Goal: Information Seeking & Learning: Learn about a topic

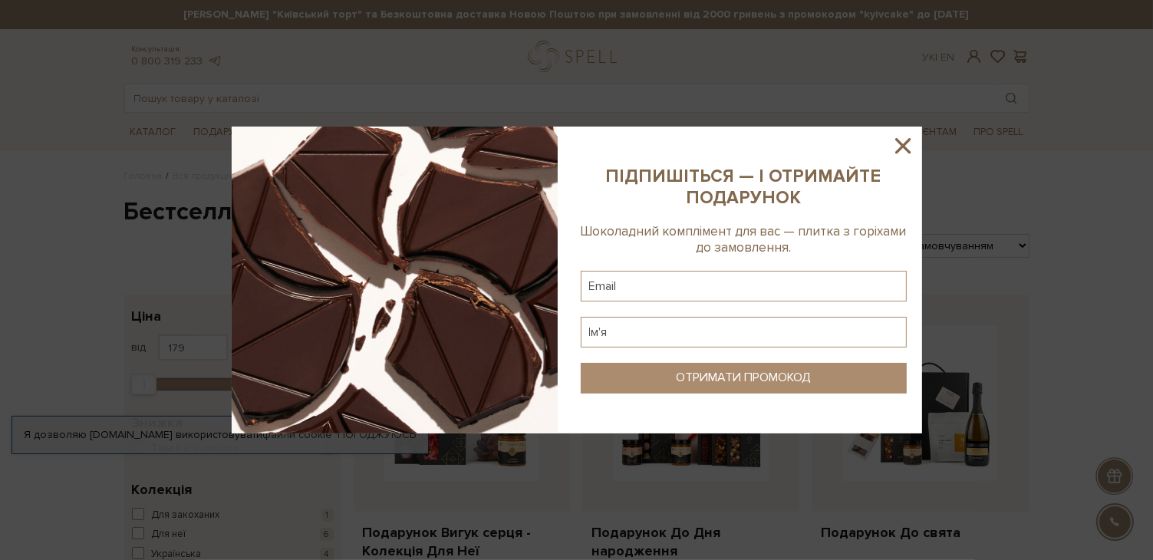
click at [902, 146] on icon at bounding box center [902, 145] width 15 height 15
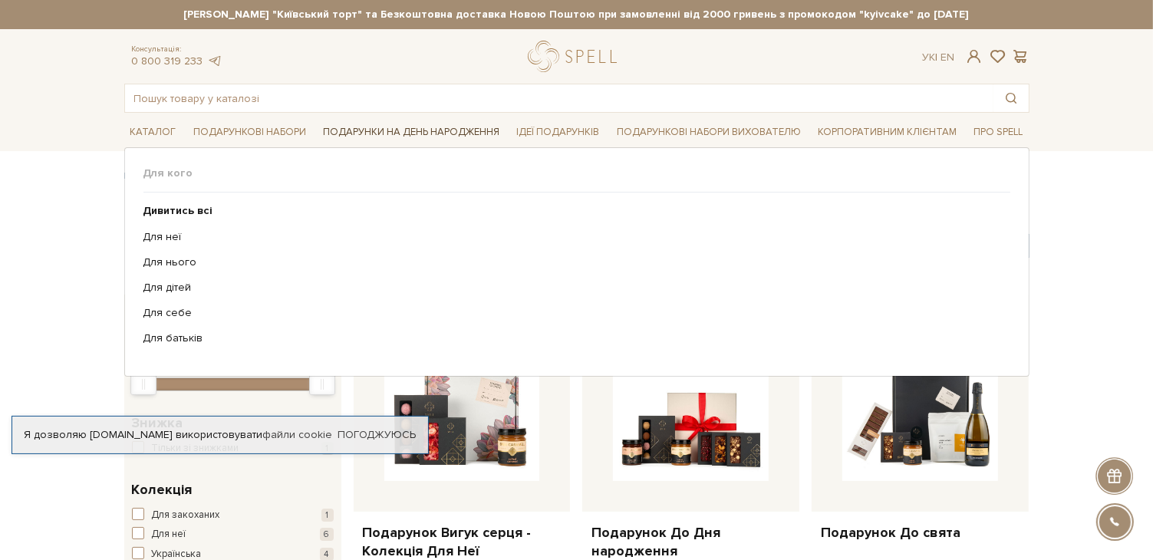
click at [405, 133] on link "Подарунки на День народження" at bounding box center [411, 132] width 189 height 24
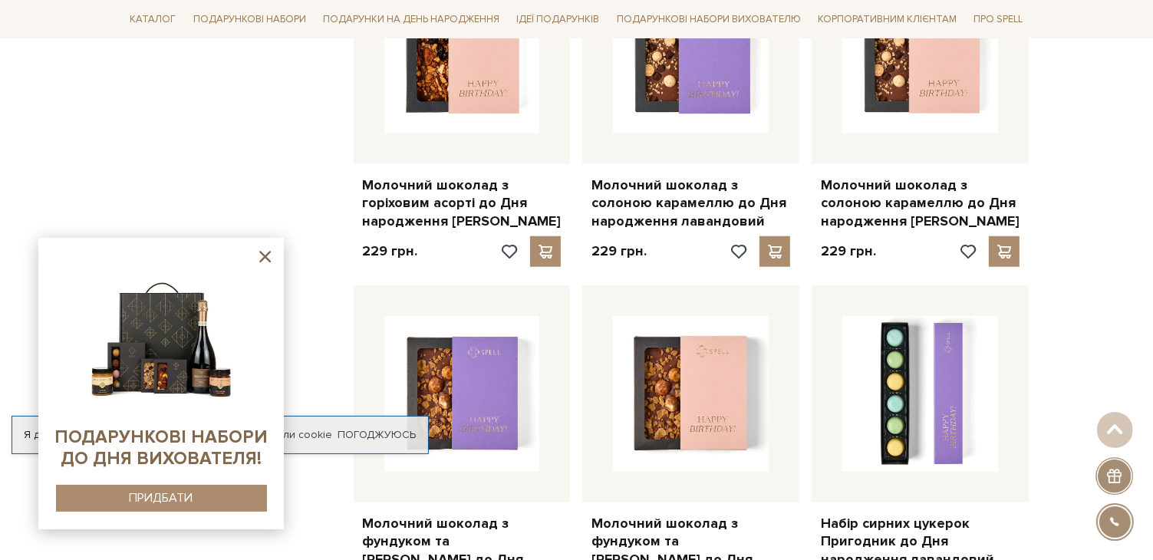
scroll to position [1457, 0]
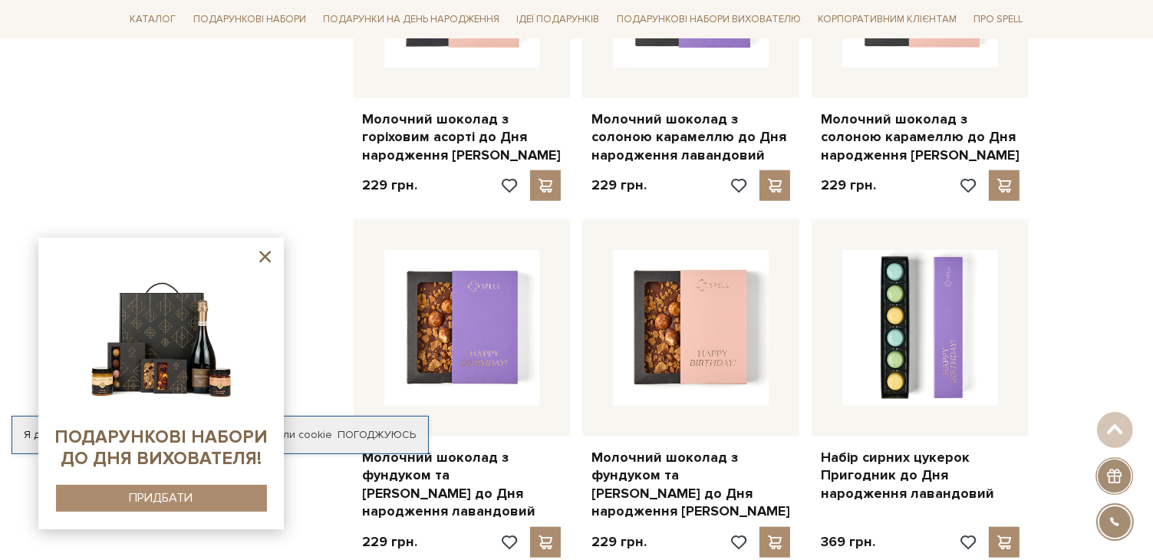
click at [270, 256] on icon at bounding box center [264, 256] width 19 height 19
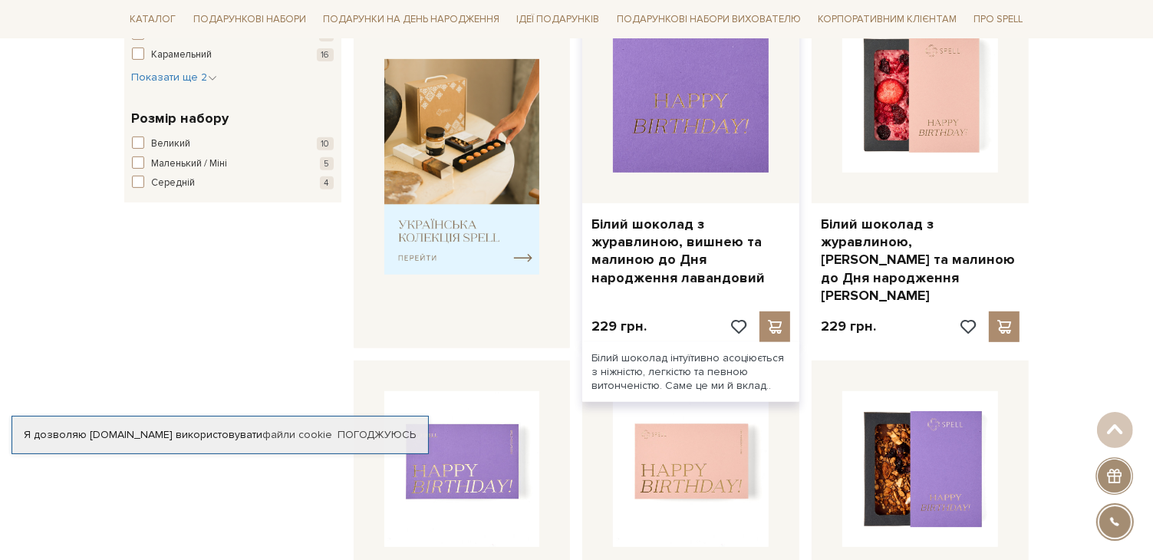
scroll to position [614, 0]
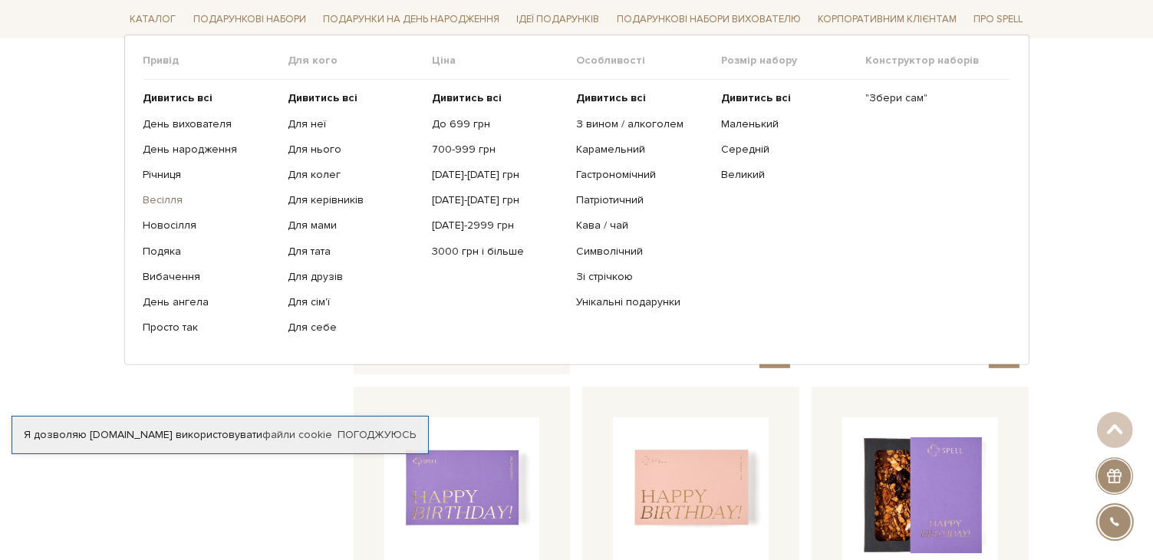
click at [166, 200] on link "Весілля" at bounding box center [209, 200] width 133 height 14
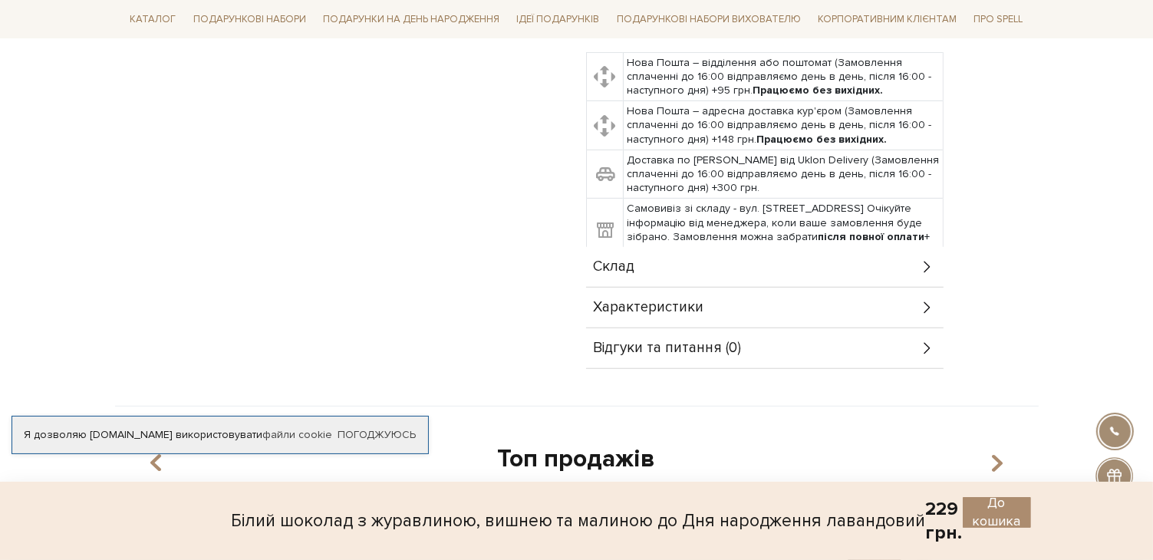
scroll to position [844, 0]
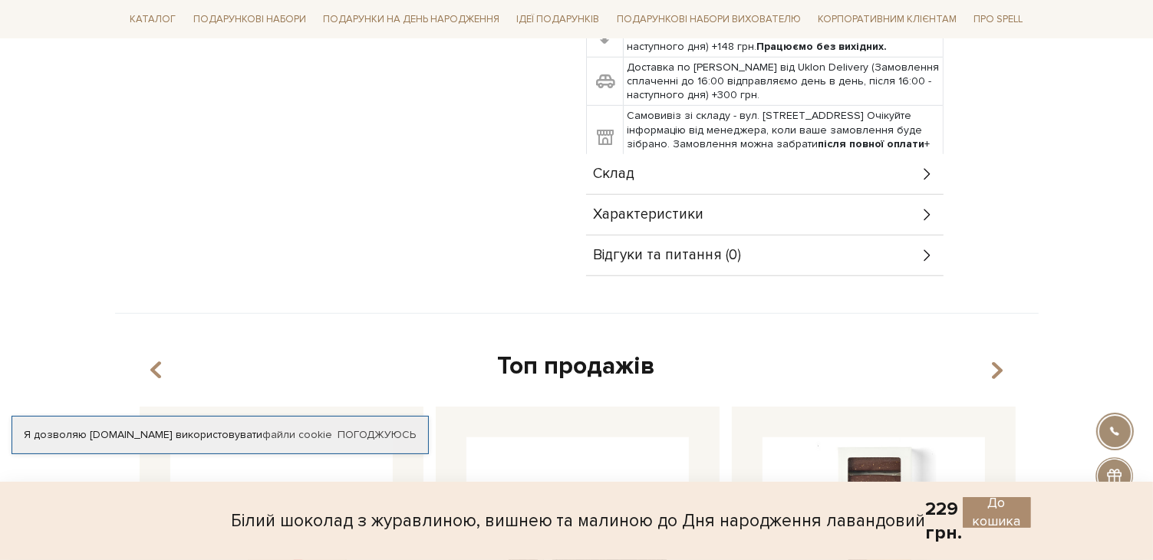
click at [928, 166] on icon at bounding box center [927, 174] width 17 height 17
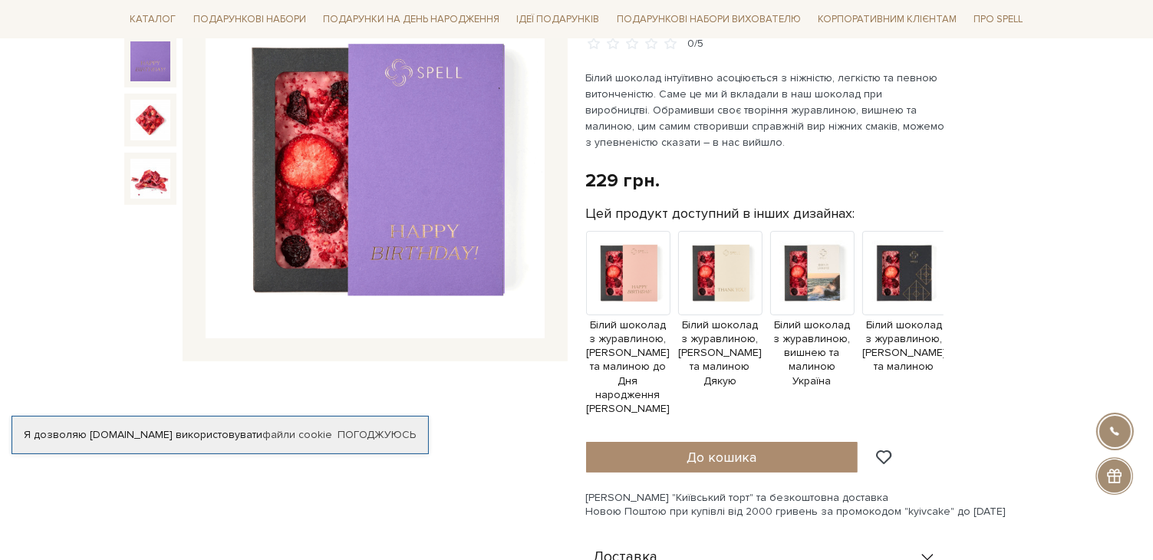
scroll to position [153, 0]
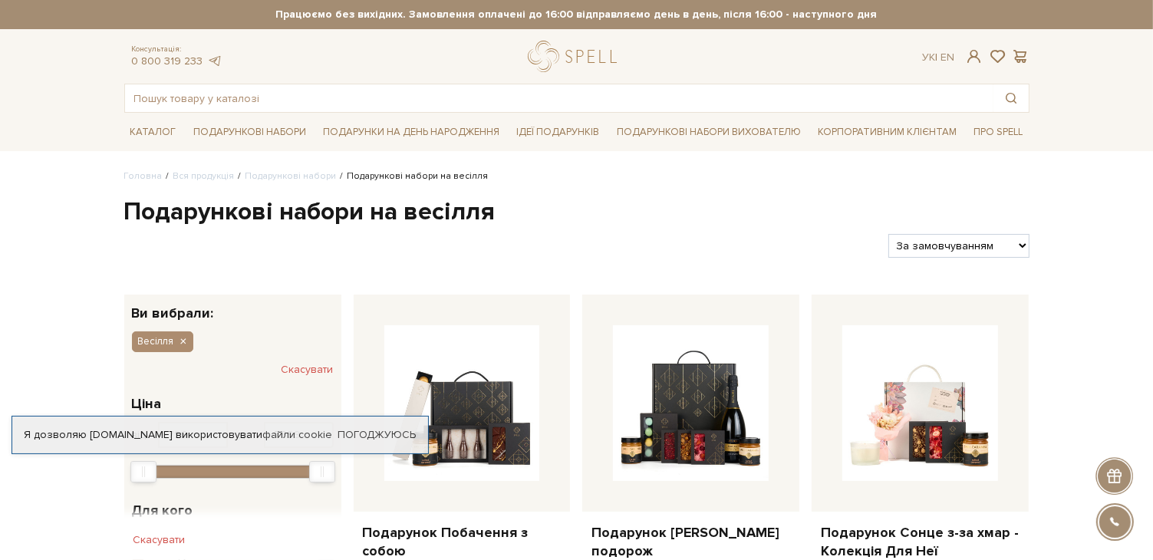
click at [1019, 249] on select "За замовчуванням За Ціною (зростання) За Ціною (зменшення) Новинки За популярні…" at bounding box center [958, 246] width 140 height 24
select select "https://spellchocolate.com/our-productions/podarunkovi-box/vesillja?sort=p.pric…"
click at [888, 234] on select "За замовчуванням За Ціною (зростання) За Ціною (зменшення) Новинки За популярні…" at bounding box center [958, 246] width 140 height 24
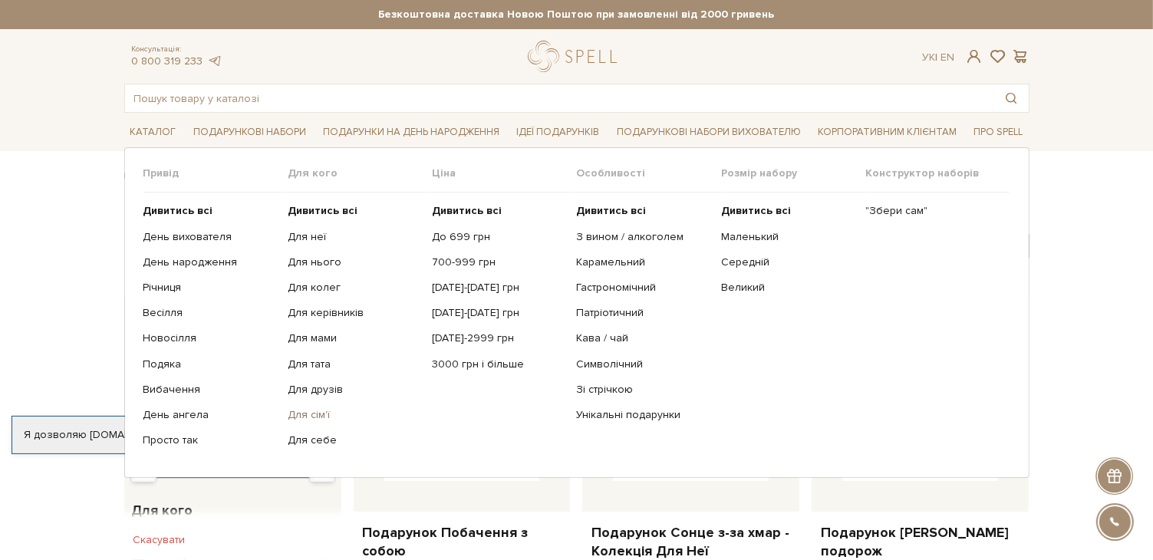
click at [318, 412] on link "Для сім'ї" at bounding box center [354, 415] width 133 height 14
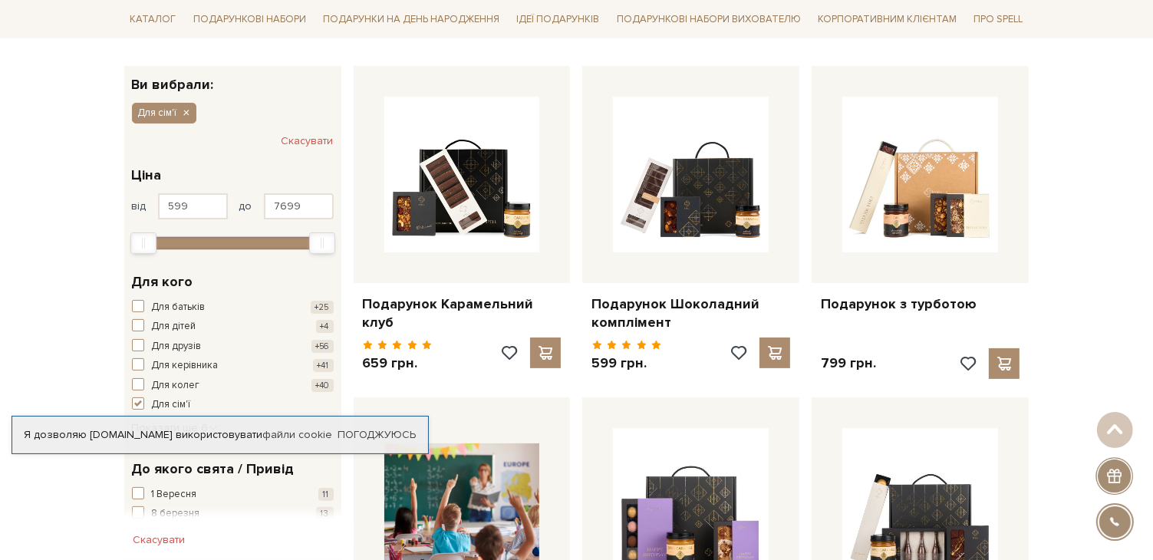
scroll to position [153, 0]
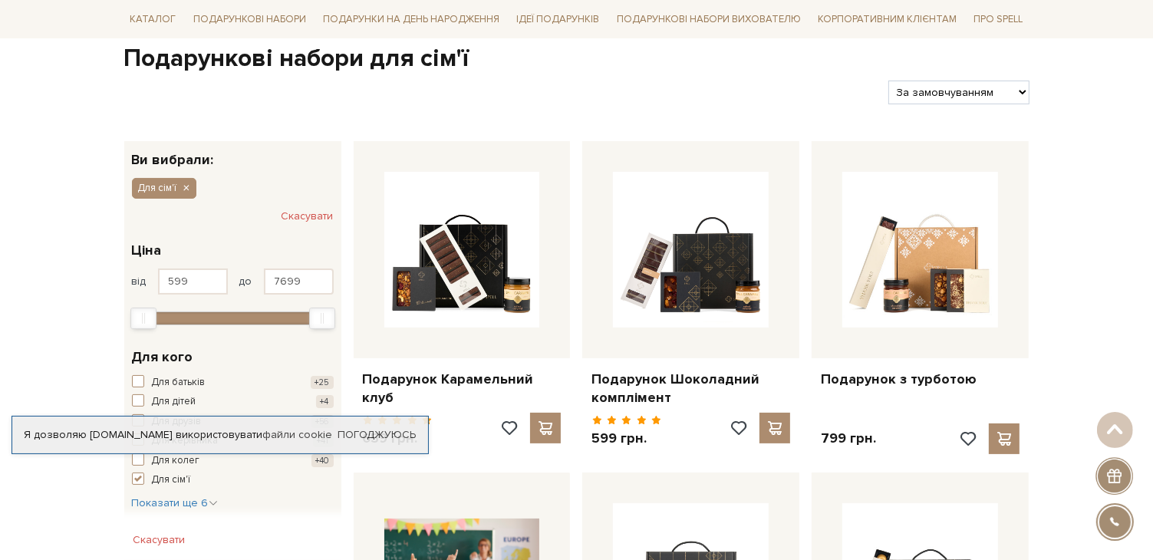
click at [1018, 93] on select "За замовчуванням За Ціною (зростання) За Ціною (зменшення) Новинки За популярні…" at bounding box center [958, 93] width 140 height 24
select select "[URL][DOMAIN_NAME]"
click at [888, 81] on select "За замовчуванням За Ціною (зростання) За Ціною (зменшення) Новинки За популярні…" at bounding box center [958, 93] width 140 height 24
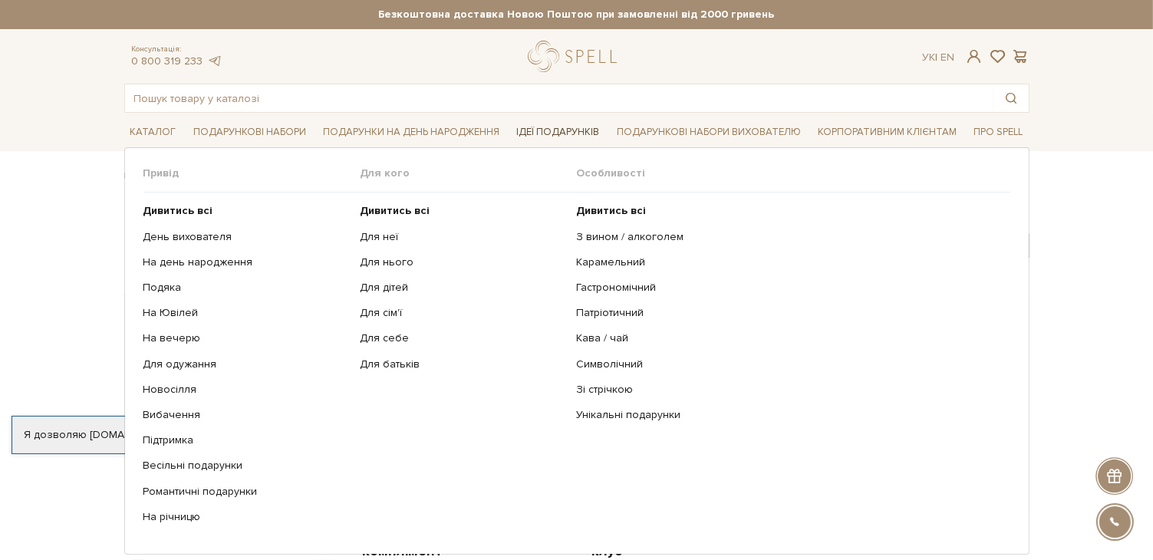
click at [569, 133] on link "Ідеї подарунків" at bounding box center [557, 132] width 95 height 24
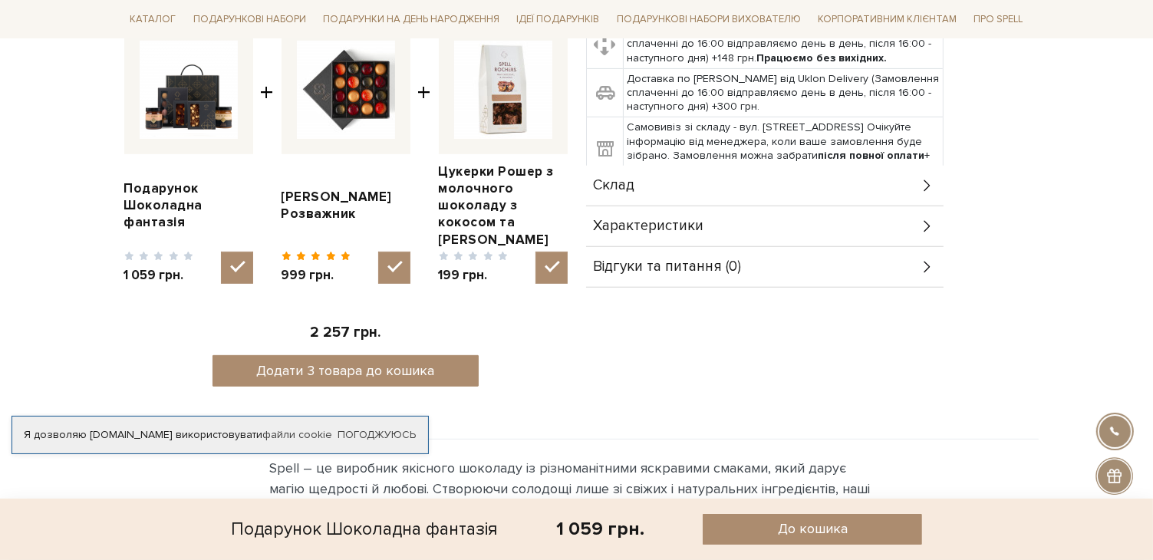
scroll to position [614, 0]
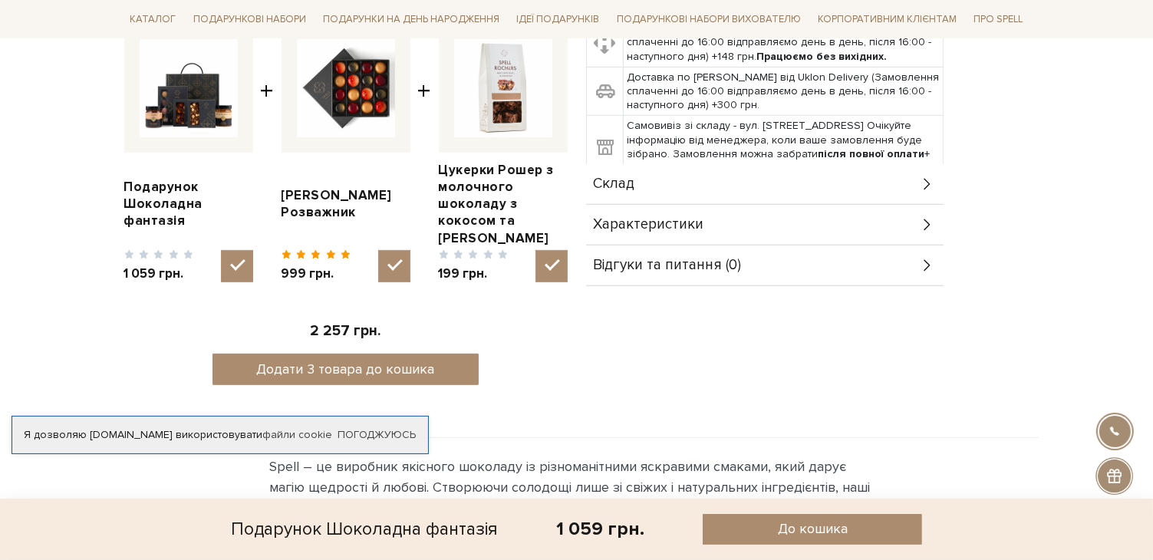
click at [924, 187] on icon at bounding box center [927, 184] width 6 height 12
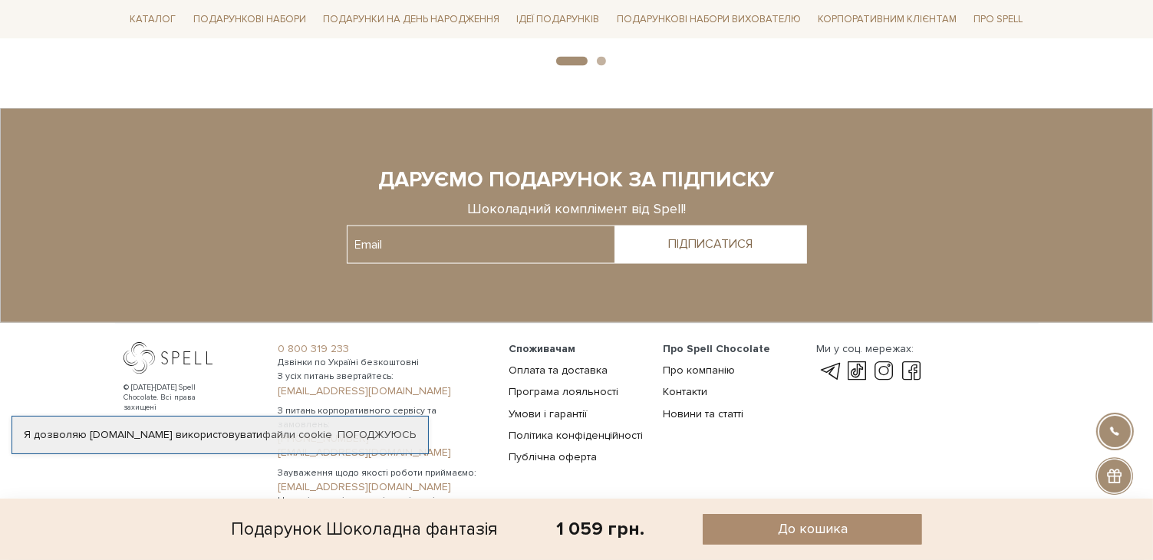
scroll to position [2325, 0]
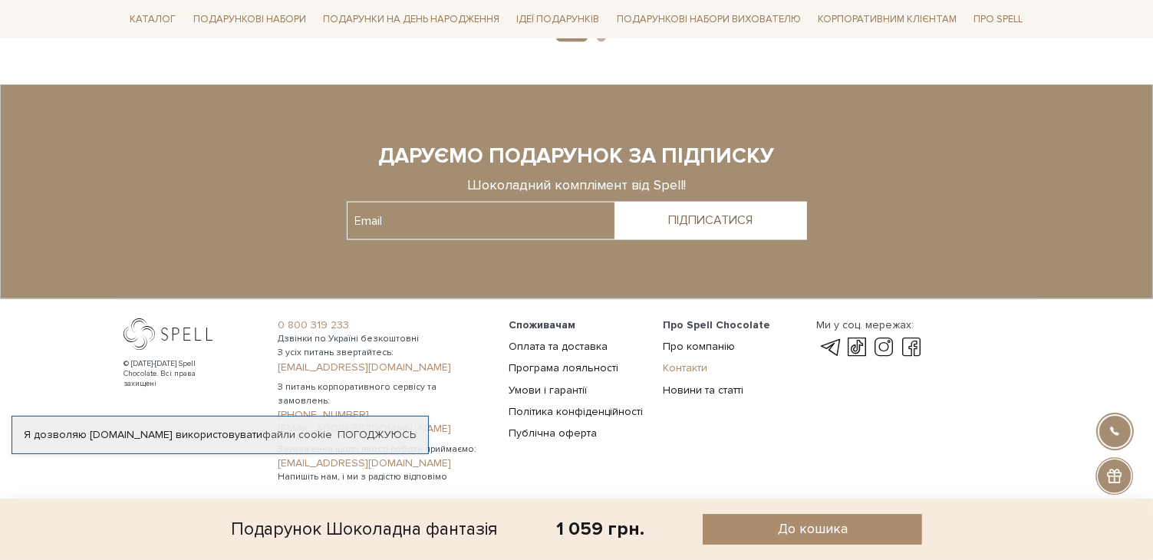
click at [687, 366] on link "Контакти" at bounding box center [685, 367] width 44 height 13
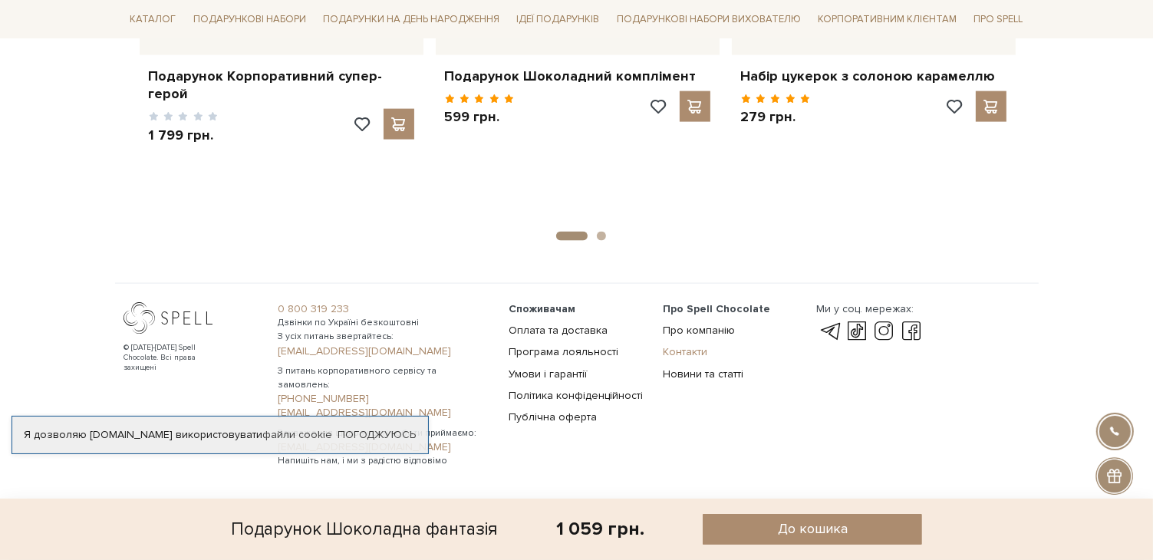
scroll to position [2110, 0]
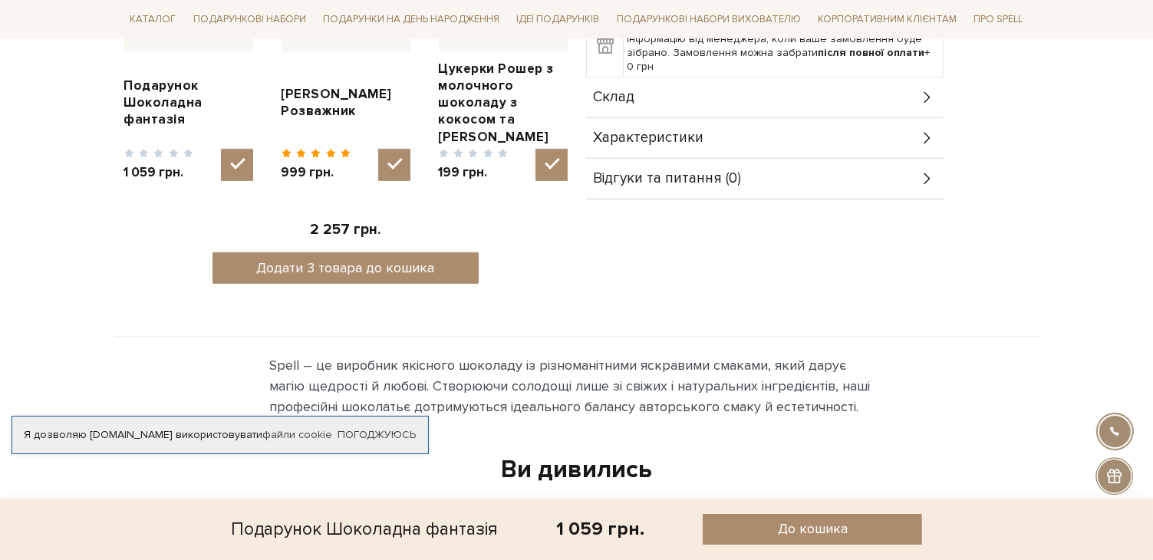
scroll to position [638, 0]
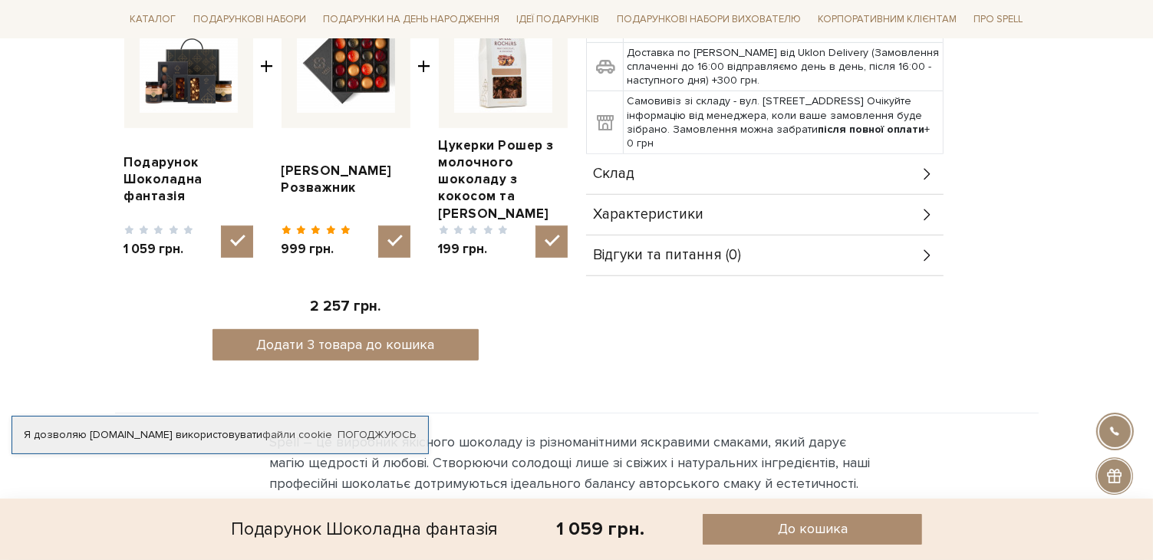
click at [931, 215] on icon at bounding box center [927, 214] width 17 height 17
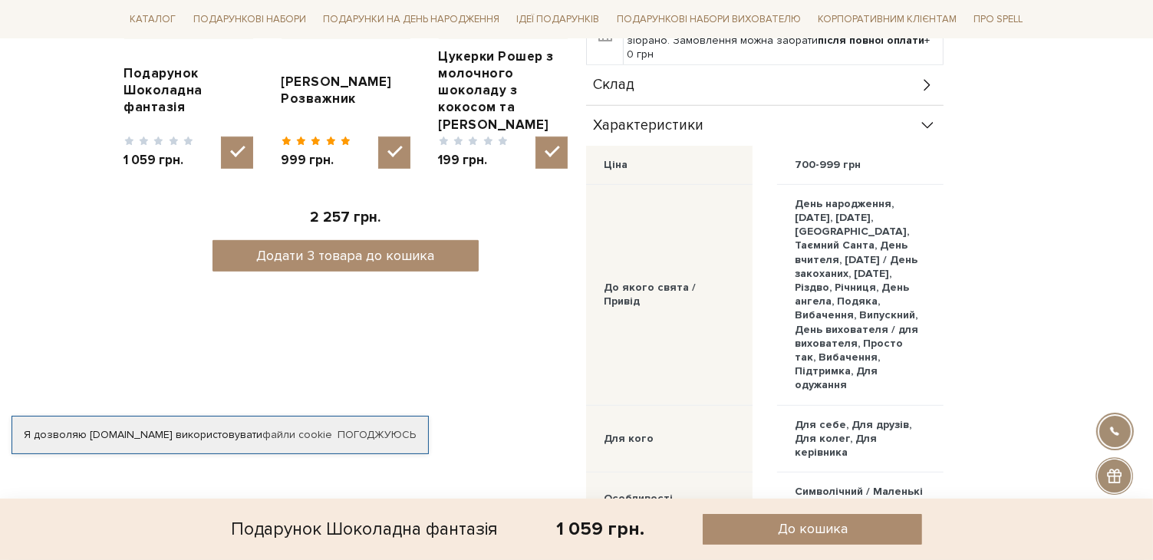
scroll to position [715, 0]
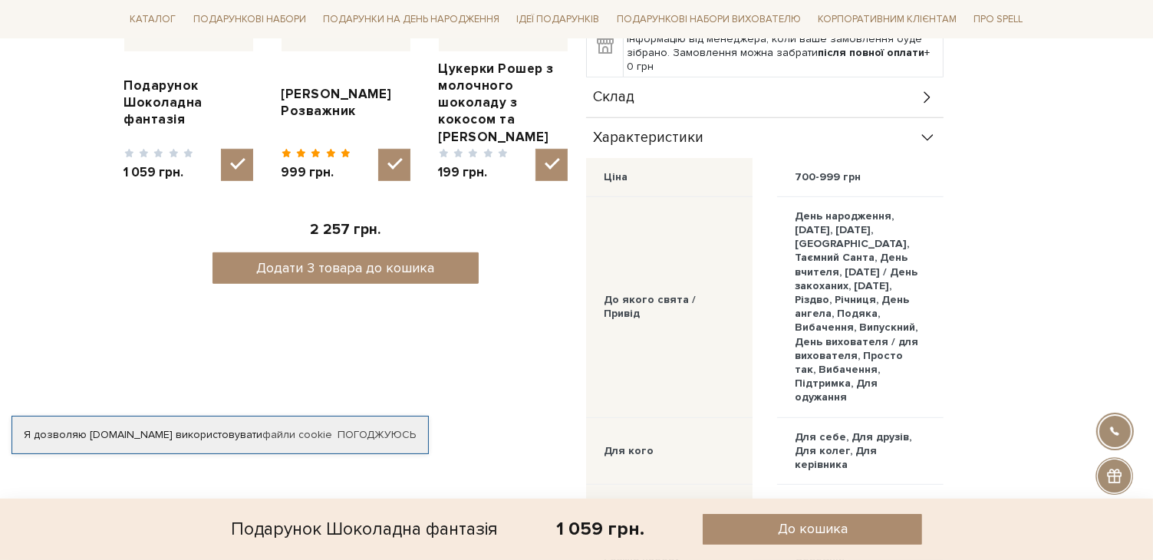
click at [927, 143] on icon at bounding box center [927, 138] width 17 height 17
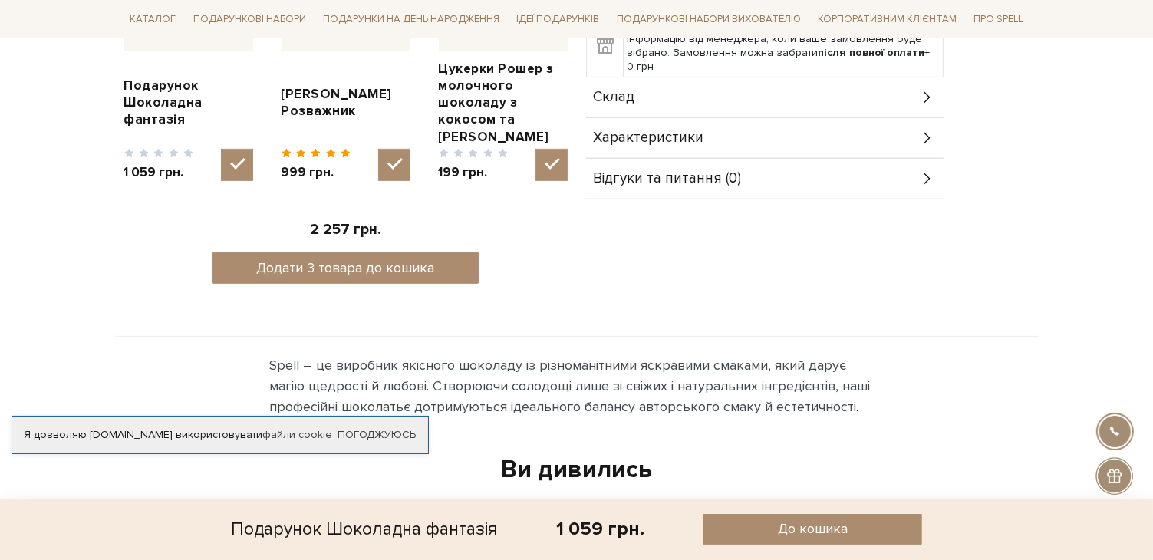
click at [933, 97] on icon at bounding box center [927, 97] width 17 height 17
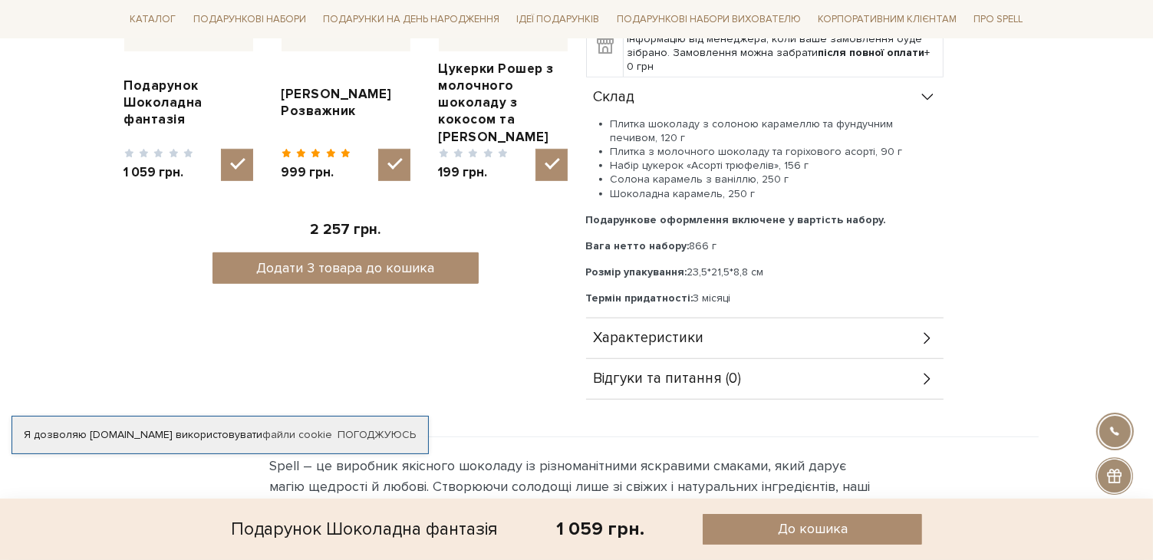
click at [919, 335] on icon at bounding box center [927, 338] width 17 height 17
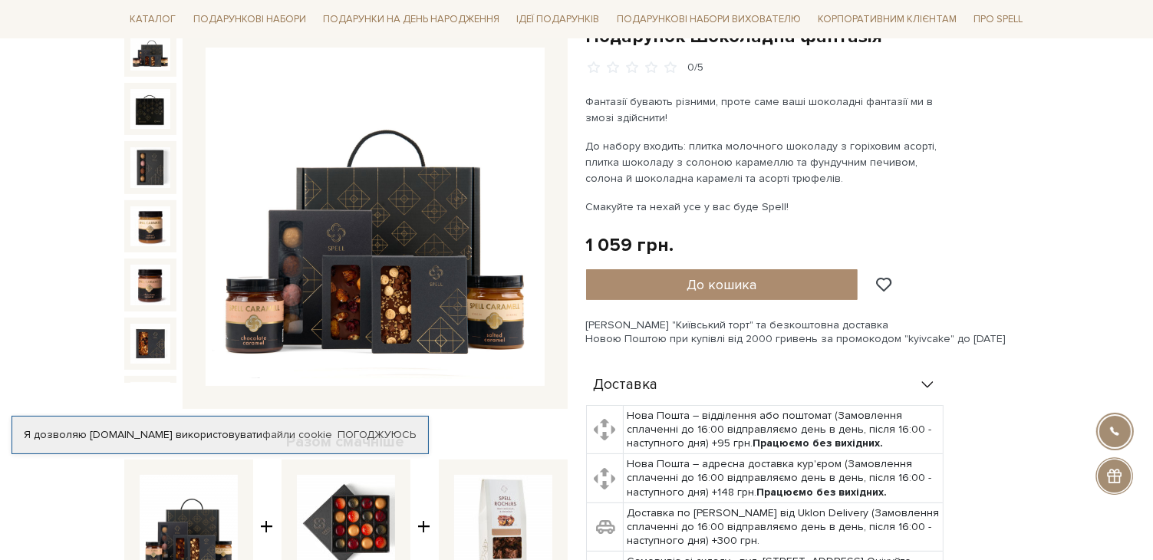
scroll to position [0, 0]
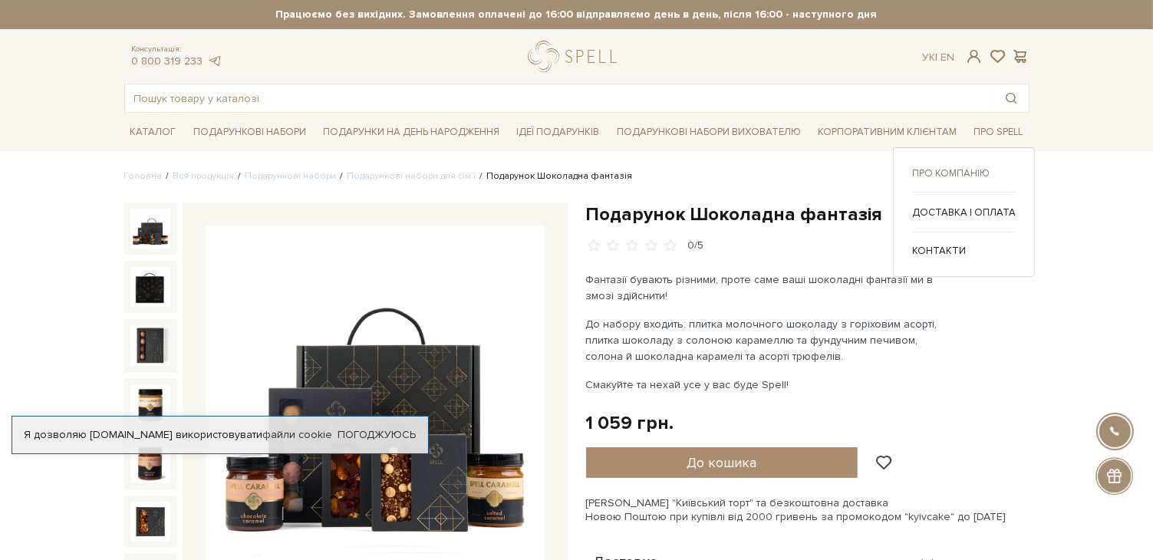
click at [973, 172] on link "Про компанію" at bounding box center [964, 173] width 104 height 14
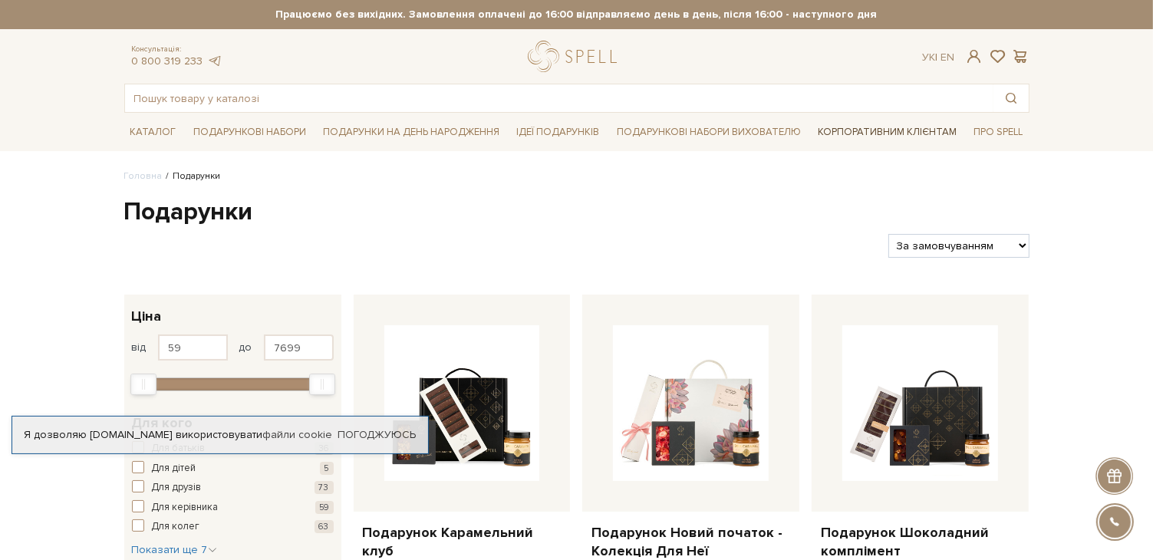
click at [852, 129] on link "Корпоративним клієнтам" at bounding box center [887, 132] width 151 height 26
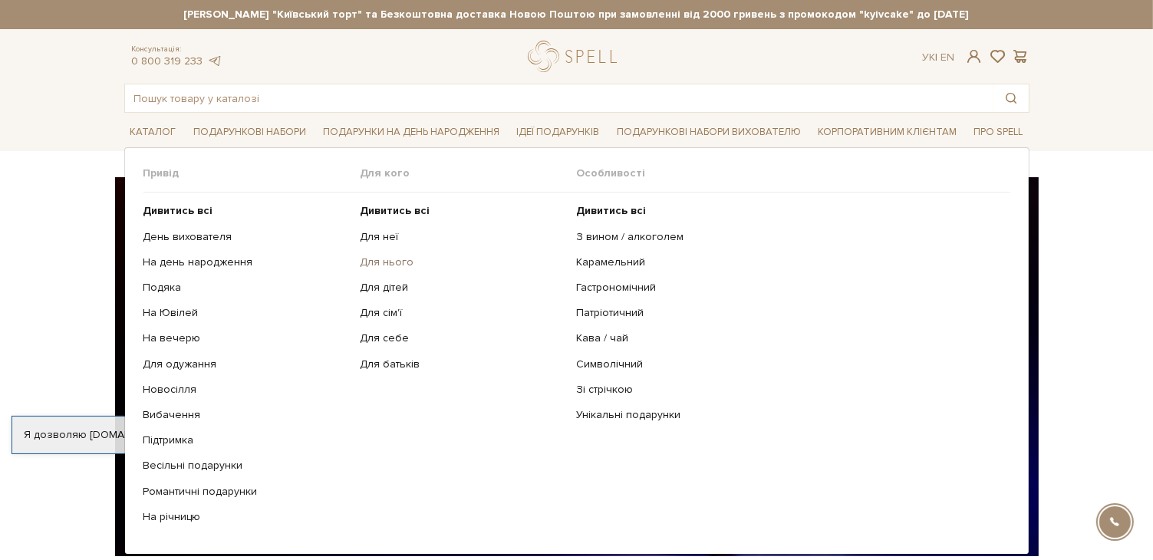
click at [388, 263] on link "Для нього" at bounding box center [463, 262] width 206 height 14
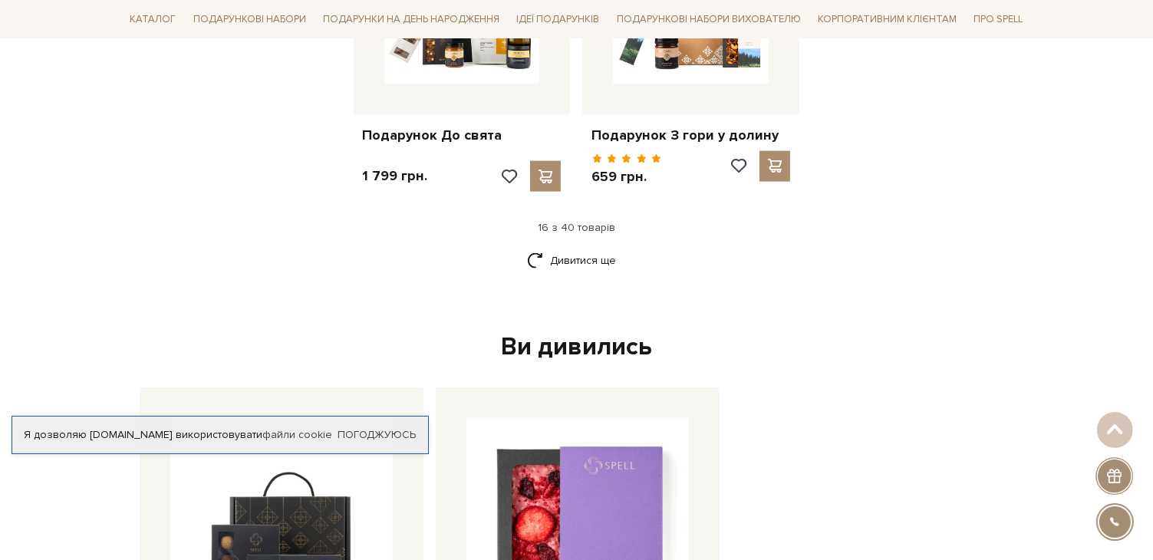
scroll to position [1994, 0]
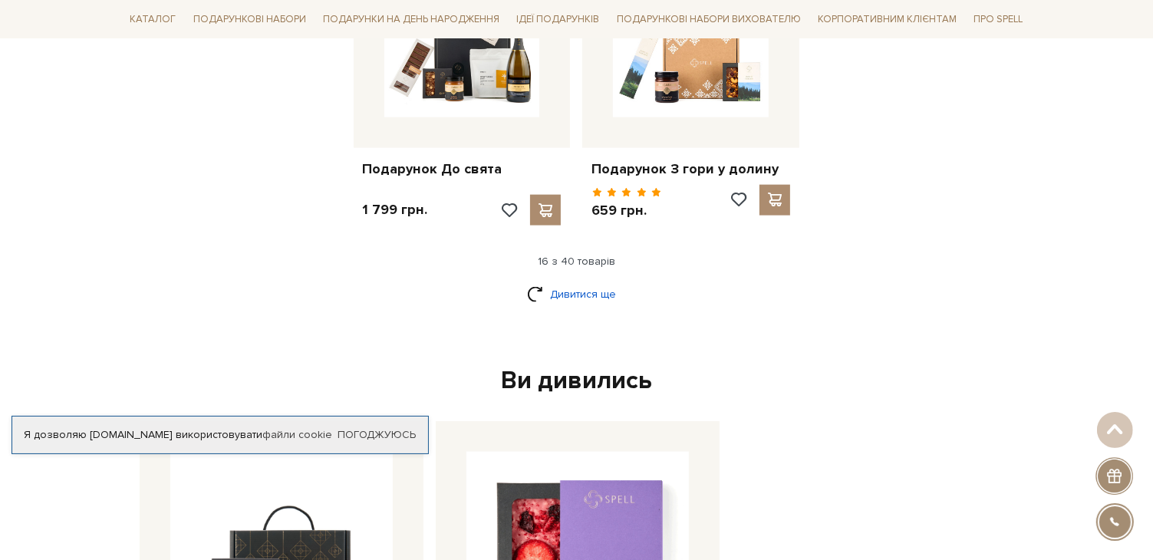
click at [595, 291] on link "Дивитися ще" at bounding box center [577, 294] width 100 height 27
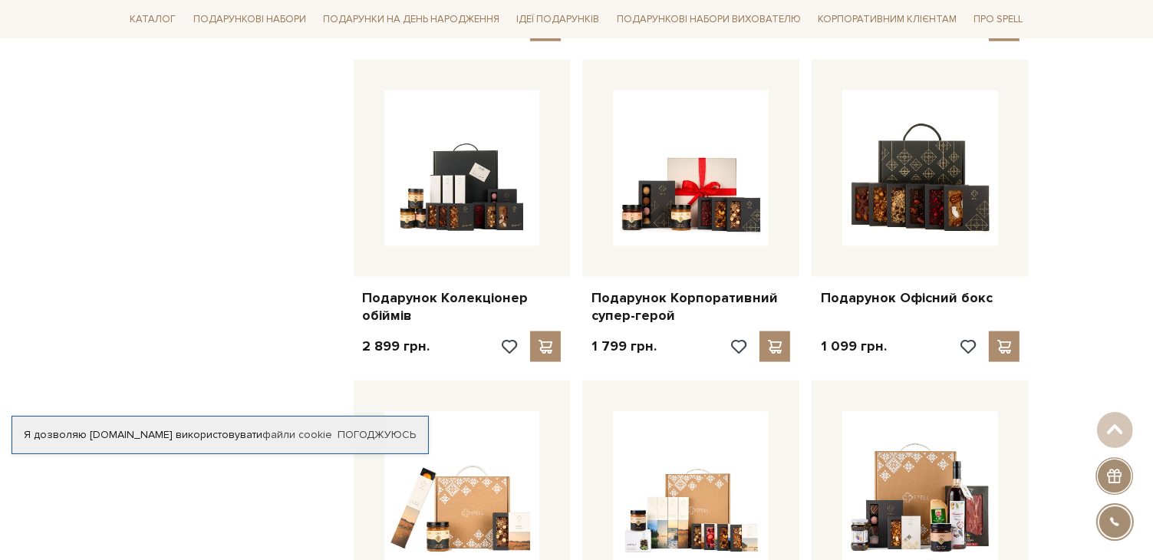
scroll to position [2224, 0]
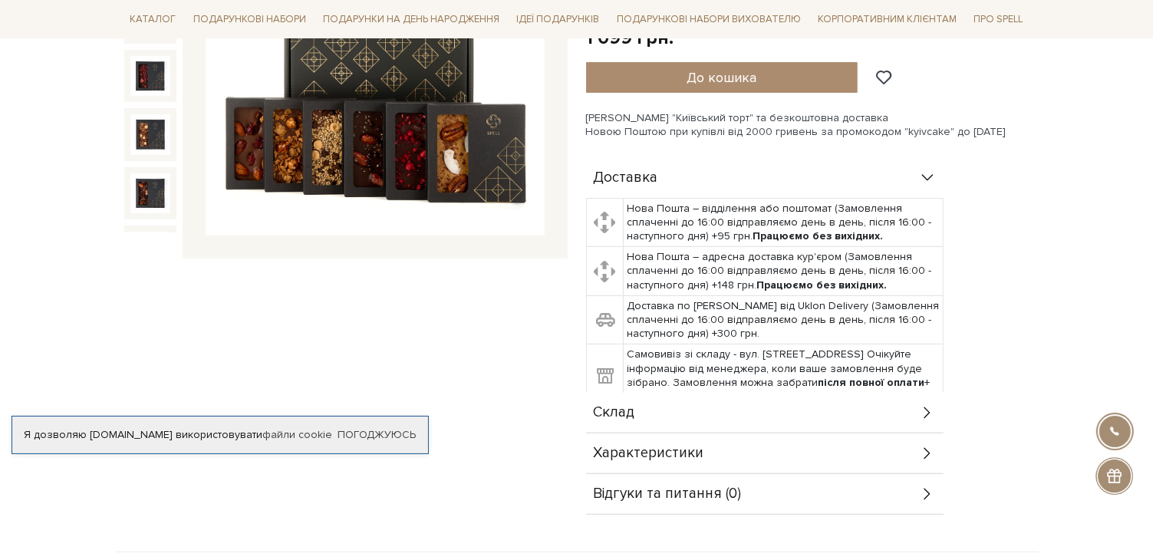
scroll to position [230, 0]
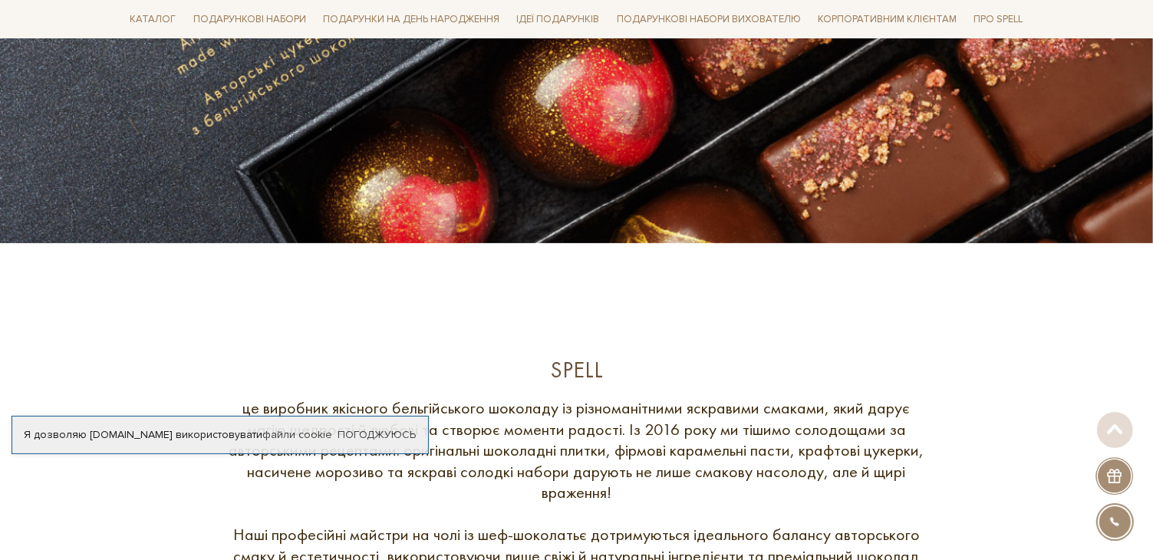
scroll to position [384, 0]
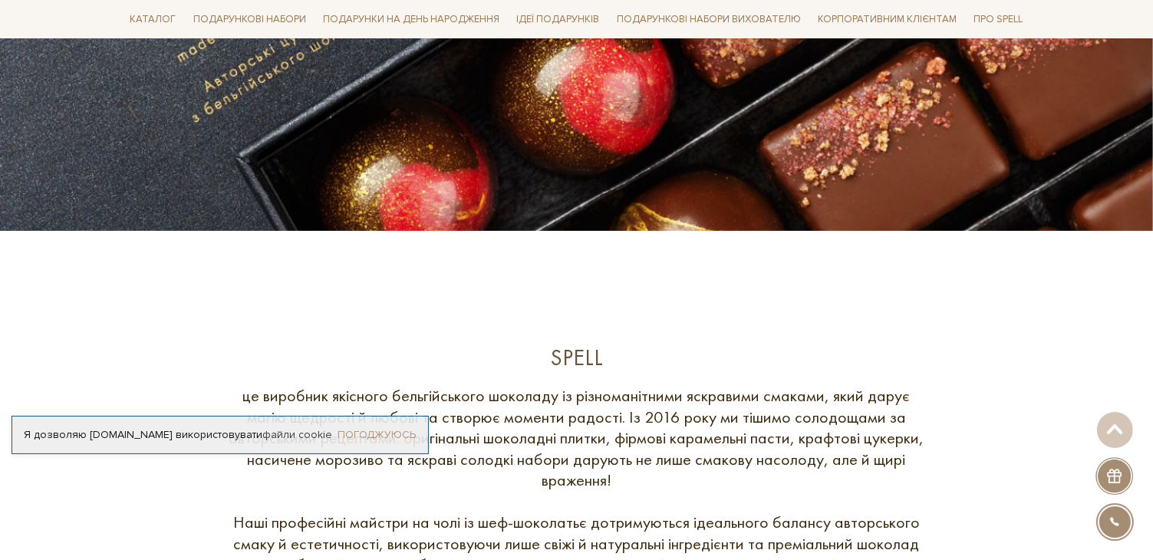
click at [387, 434] on link "Погоджуюсь" at bounding box center [376, 435] width 78 height 14
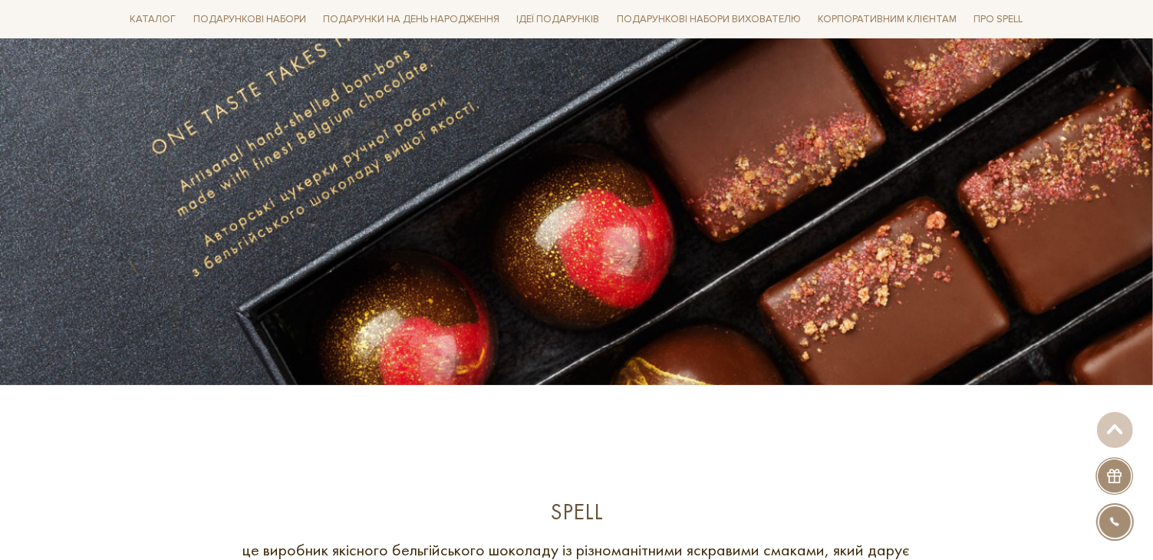
scroll to position [153, 0]
